Goal: Check status: Check status

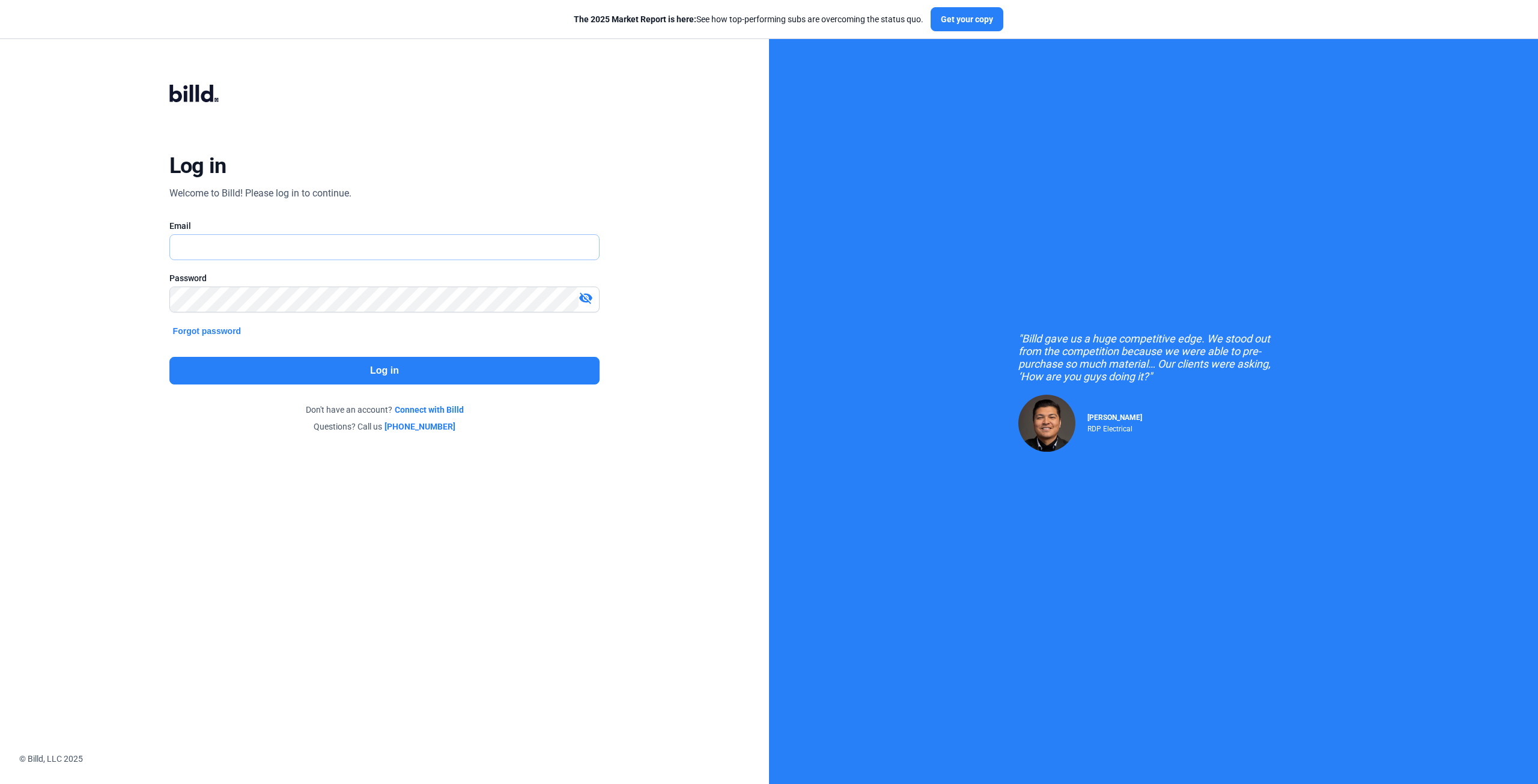
type input "[EMAIL_ADDRESS][DOMAIN_NAME]"
click at [332, 370] on button "Log in" at bounding box center [385, 371] width 431 height 27
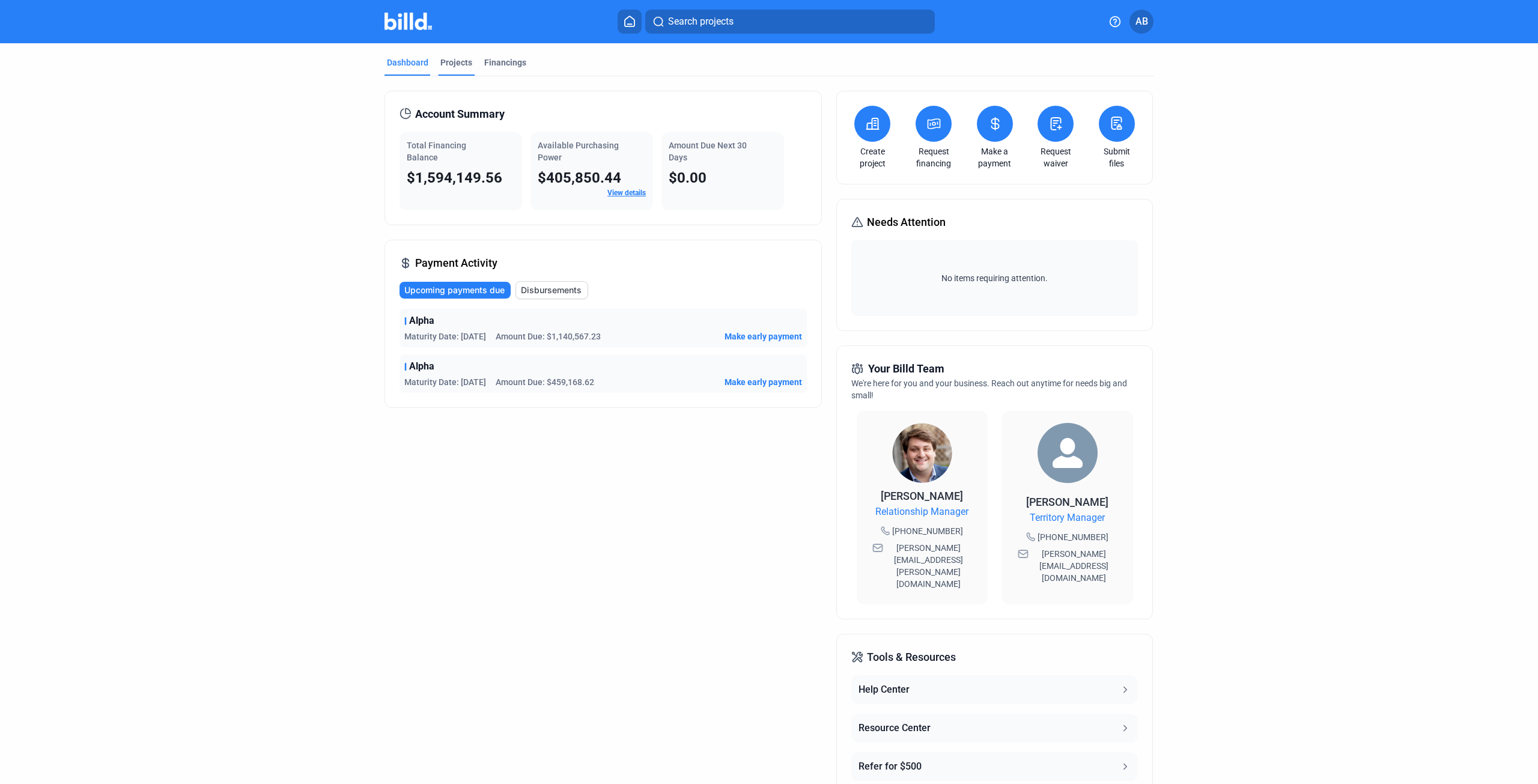
click at [465, 61] on div "Projects" at bounding box center [456, 63] width 32 height 12
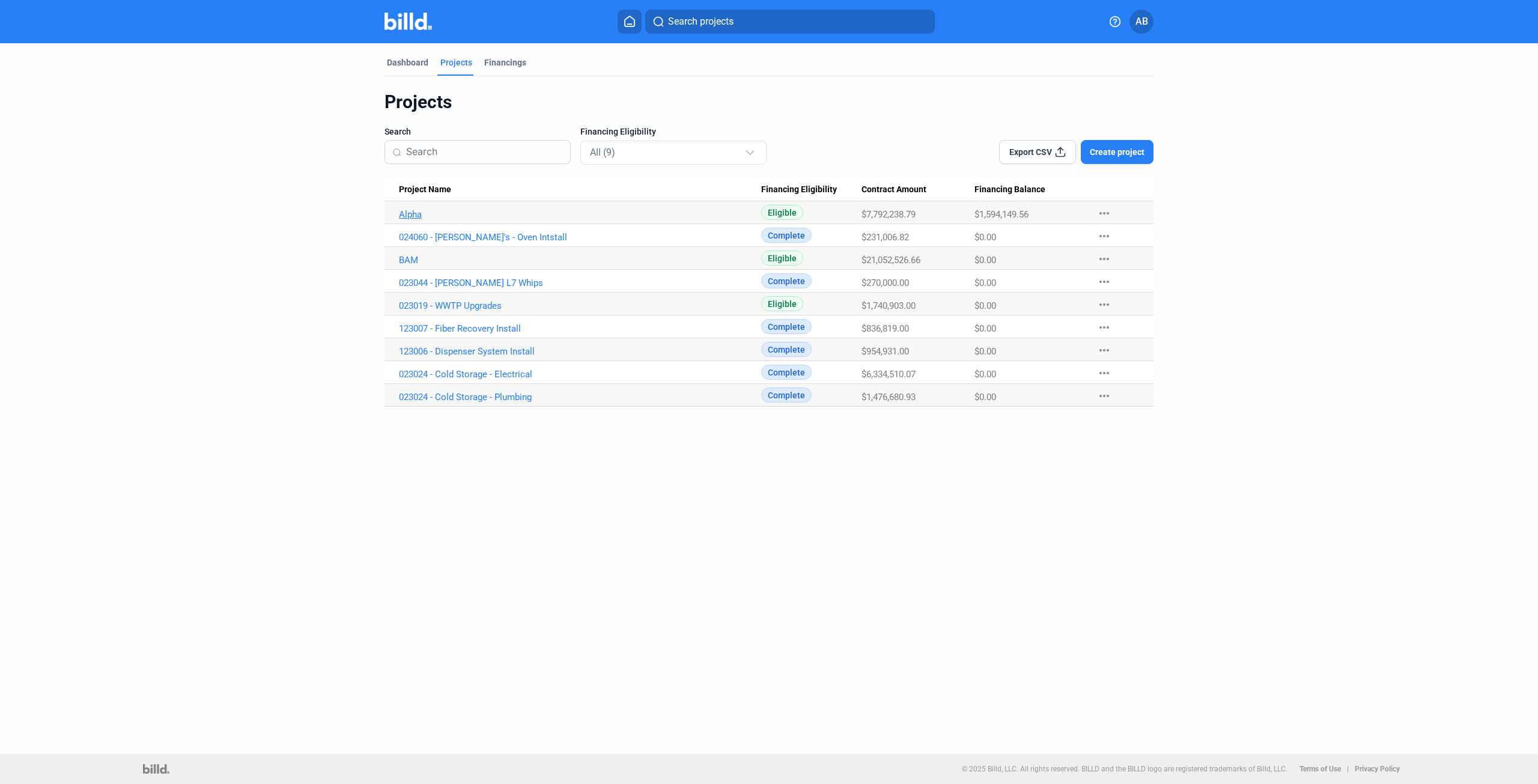
click at [416, 216] on link "Alpha" at bounding box center [580, 214] width 362 height 11
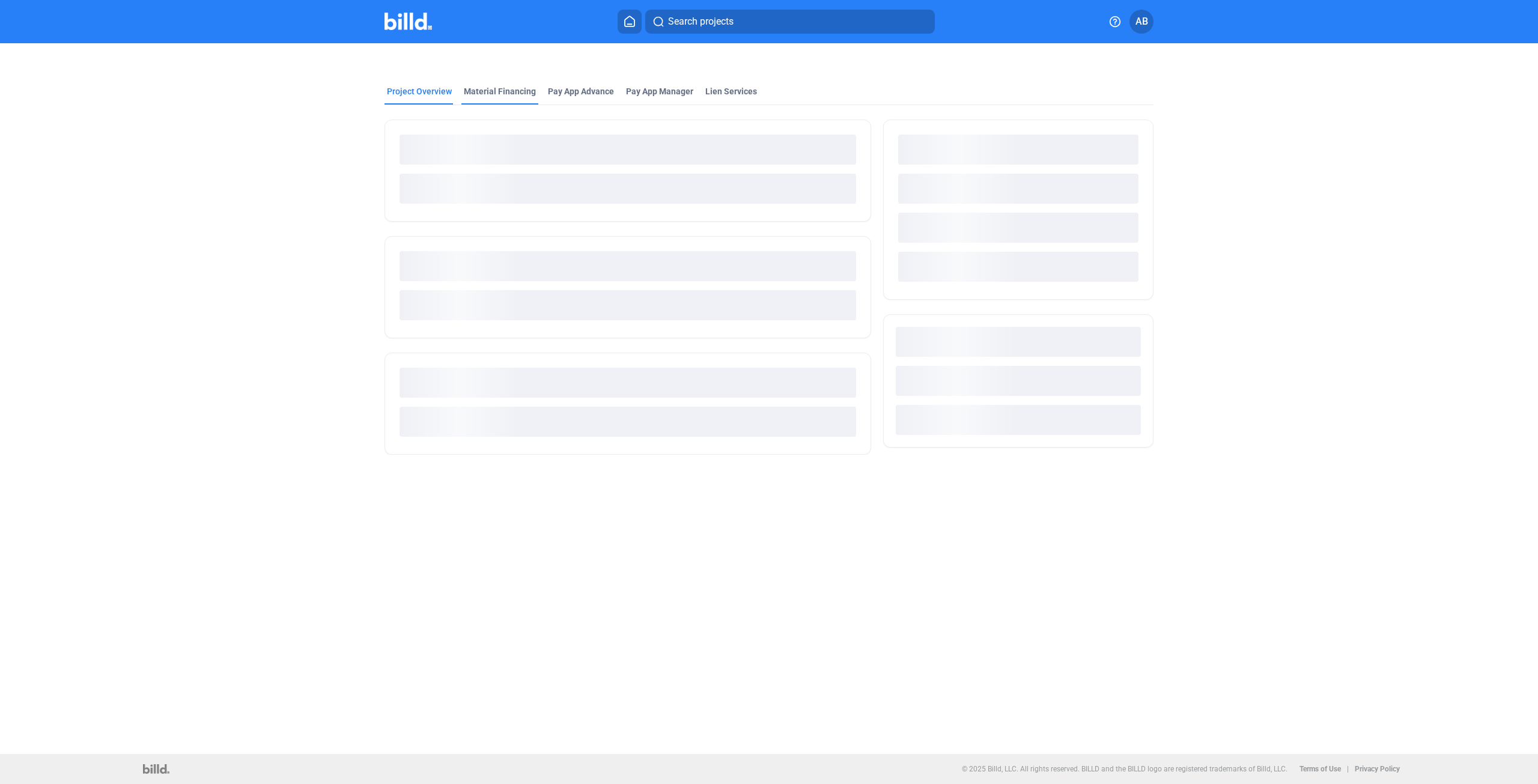
click at [488, 88] on div "Material Financing" at bounding box center [500, 91] width 72 height 12
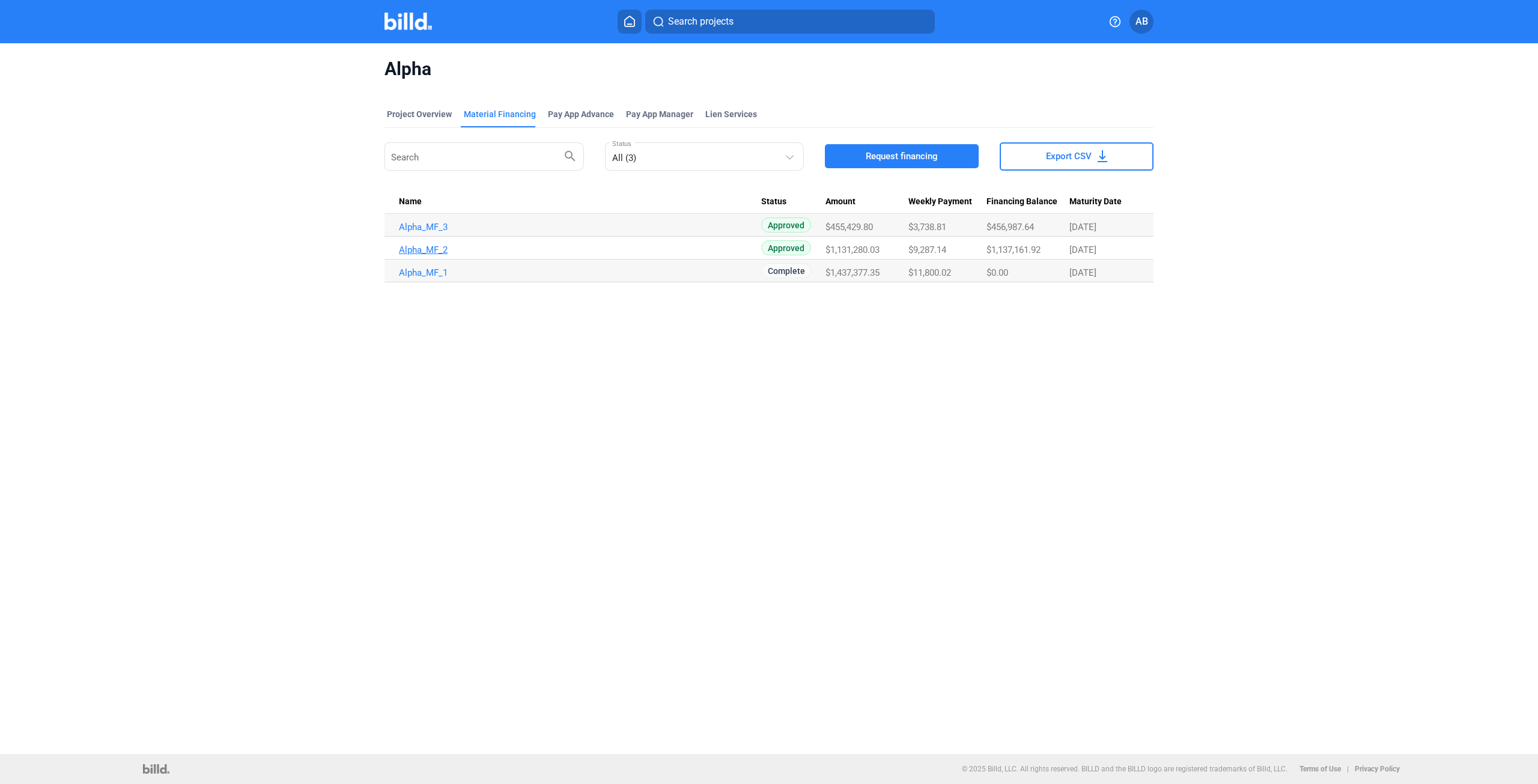
click at [440, 232] on link "Alpha_MF_2" at bounding box center [580, 226] width 362 height 11
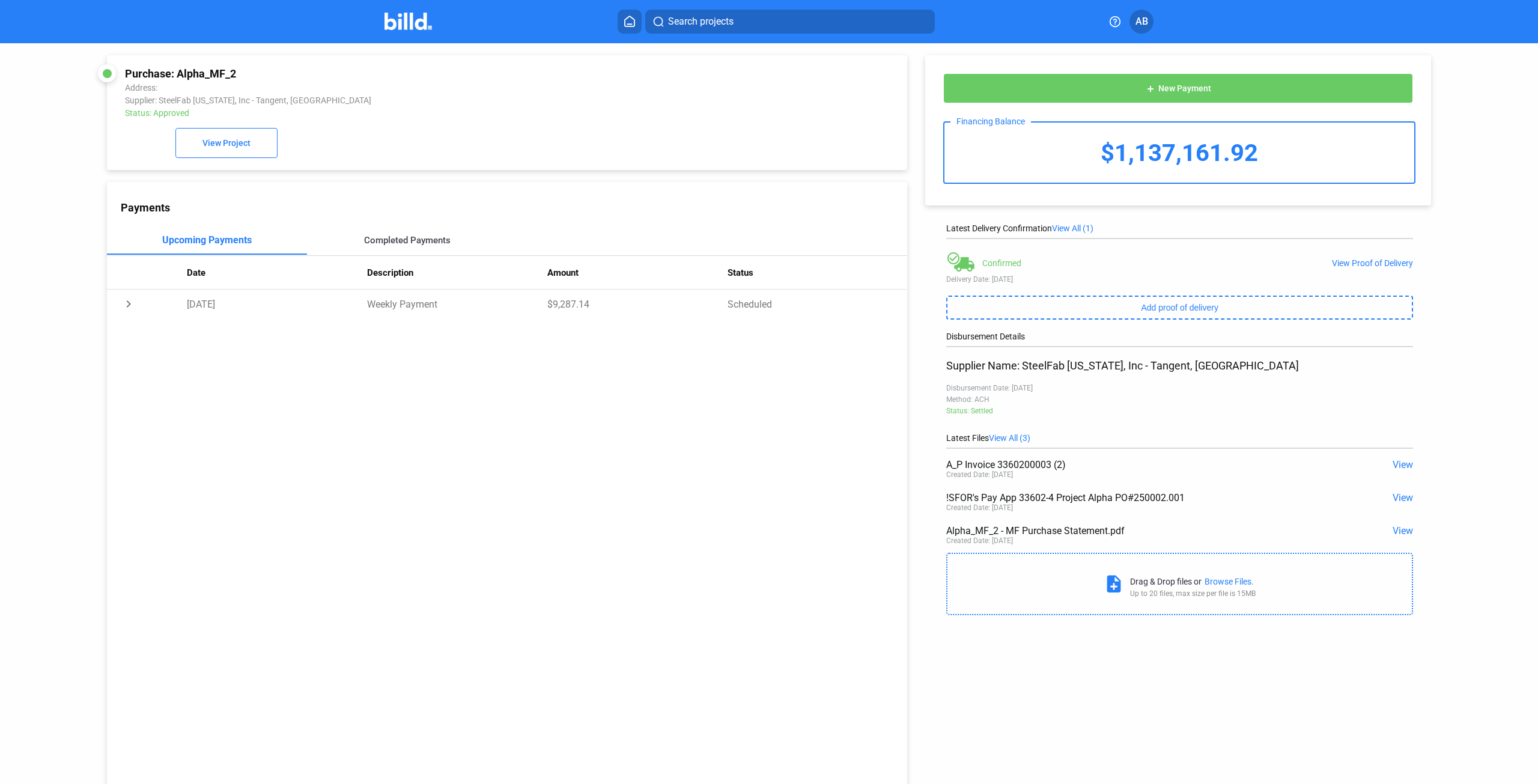
click at [394, 234] on div "Completed Payments" at bounding box center [407, 240] width 200 height 28
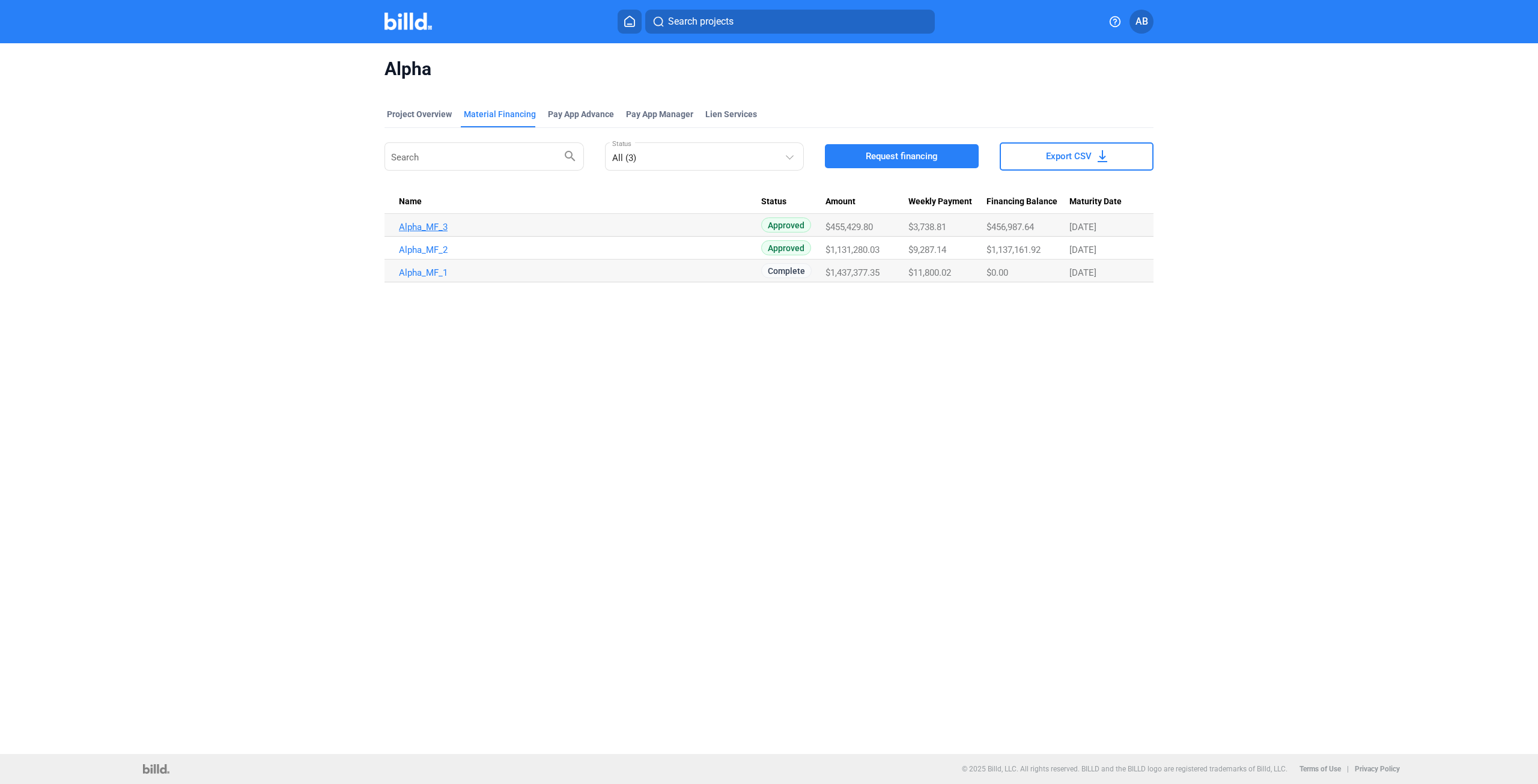
click at [430, 231] on link "Alpha_MF_3" at bounding box center [580, 226] width 362 height 11
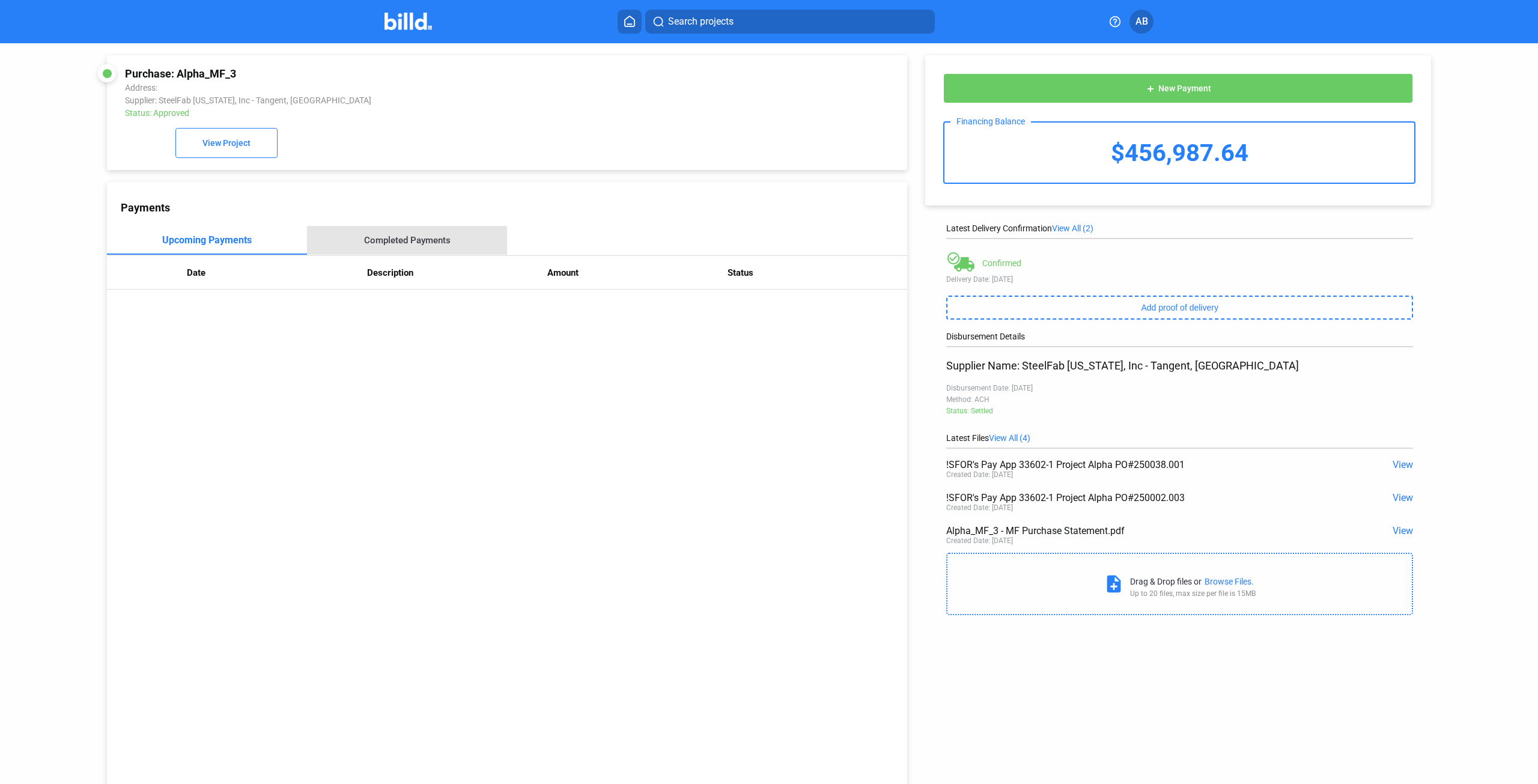
click at [406, 245] on div "Completed Payments" at bounding box center [407, 240] width 86 height 11
